Goal: Transaction & Acquisition: Purchase product/service

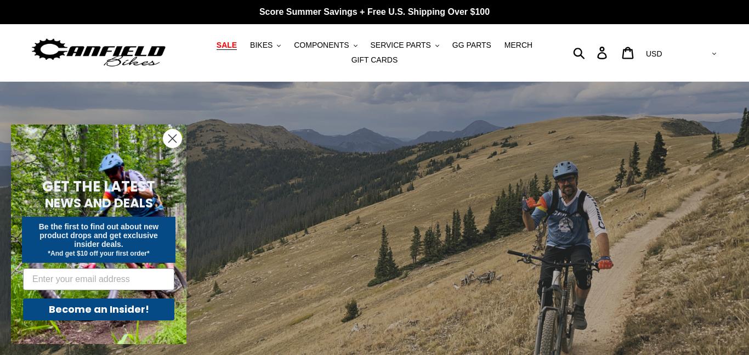
click at [237, 49] on span "SALE" at bounding box center [227, 45] width 20 height 9
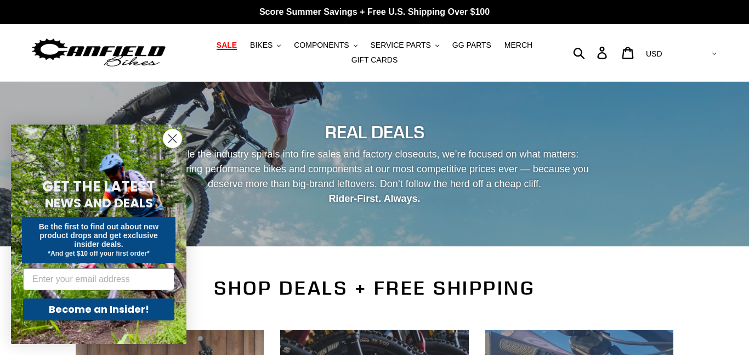
click at [166, 137] on circle "Close dialog" at bounding box center [172, 138] width 18 height 18
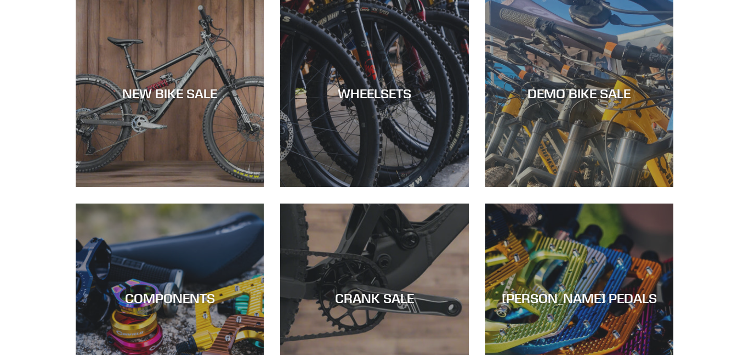
scroll to position [330, 0]
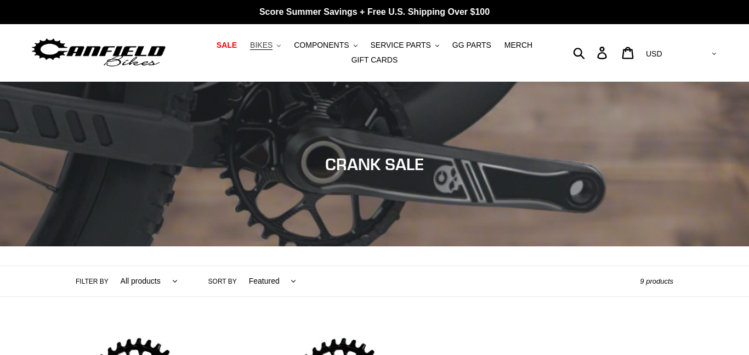
click at [281, 44] on icon ".cls-1{fill:#231f20}" at bounding box center [279, 46] width 4 height 4
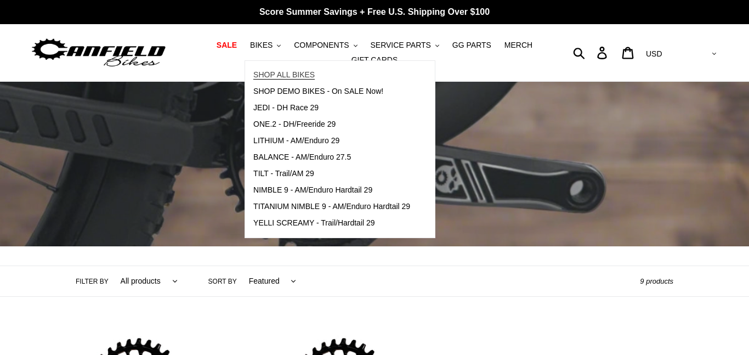
click at [282, 78] on span "SHOP ALL BIKES" at bounding box center [283, 74] width 61 height 9
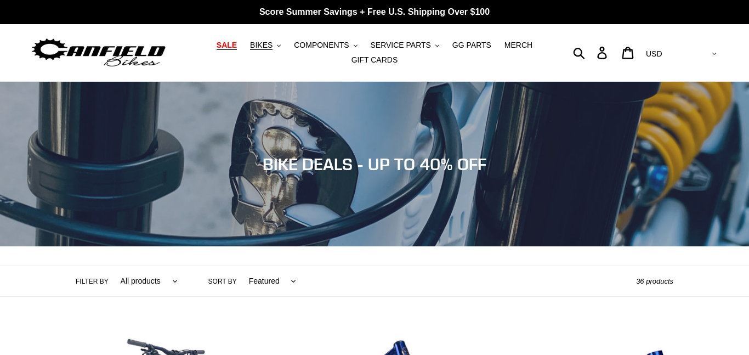
click at [237, 44] on span "SALE" at bounding box center [227, 45] width 20 height 9
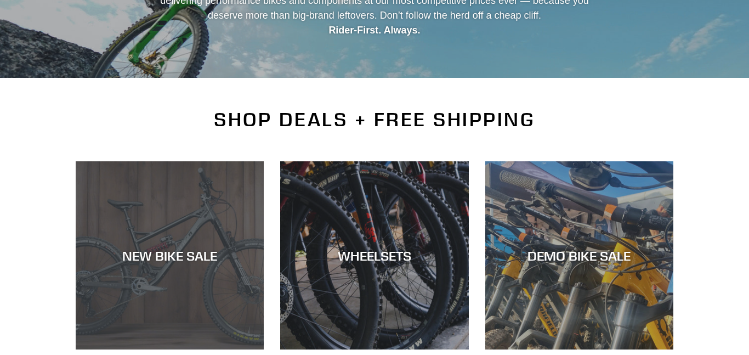
click at [168, 349] on div "NEW BIKE SALE" at bounding box center [170, 349] width 188 height 0
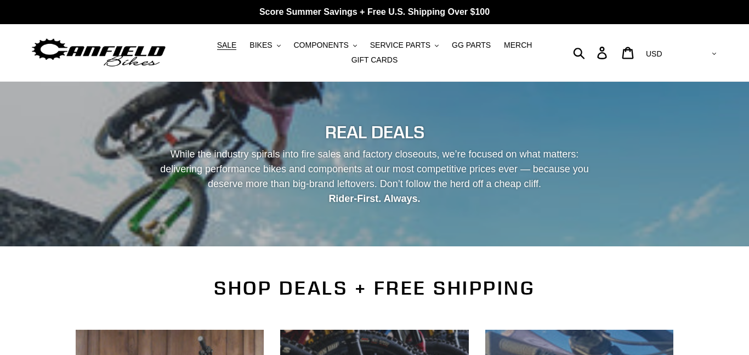
scroll to position [168, 0]
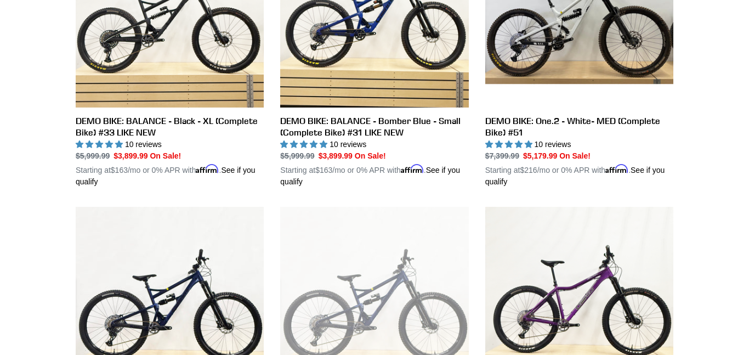
scroll to position [351, 0]
